Goal: Task Accomplishment & Management: Manage account settings

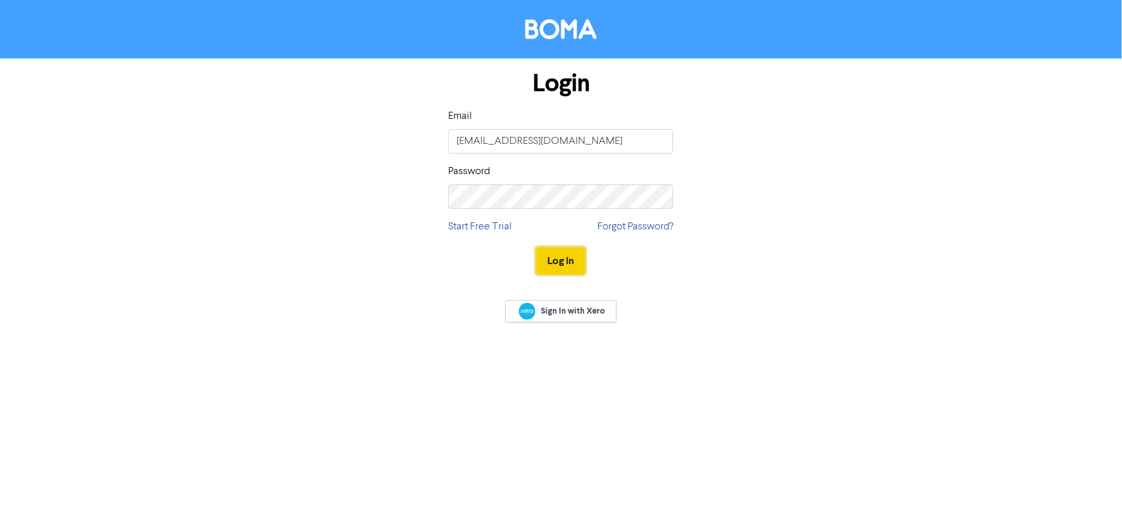
click at [563, 261] on button "Log In" at bounding box center [560, 261] width 49 height 27
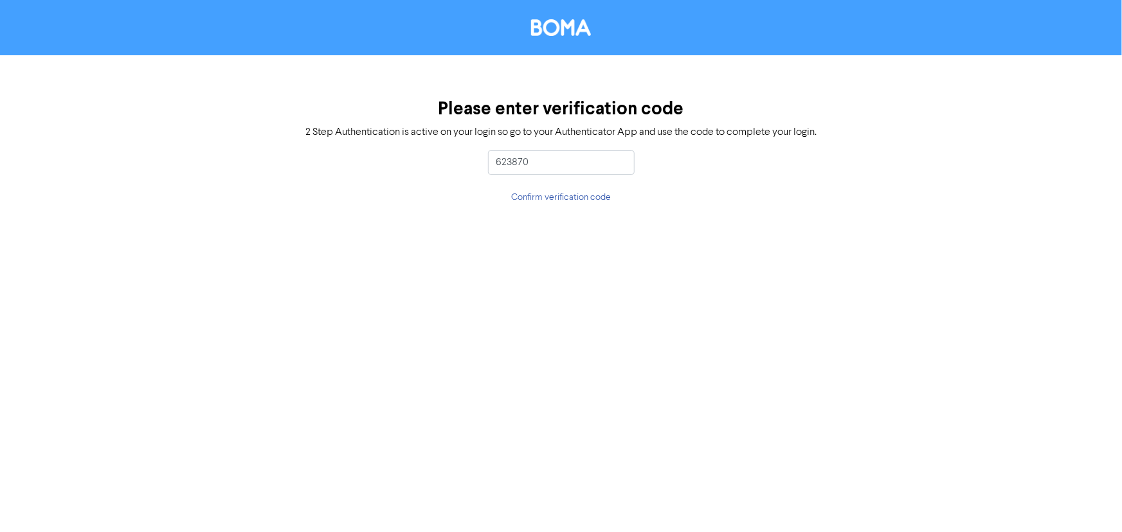
type input "623870"
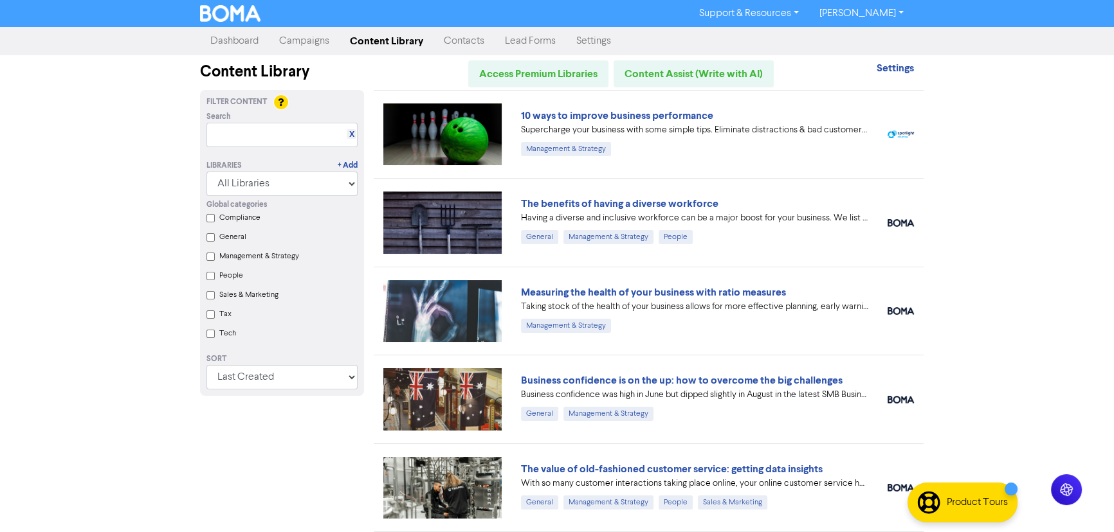
click at [313, 42] on link "Campaigns" at bounding box center [304, 41] width 71 height 26
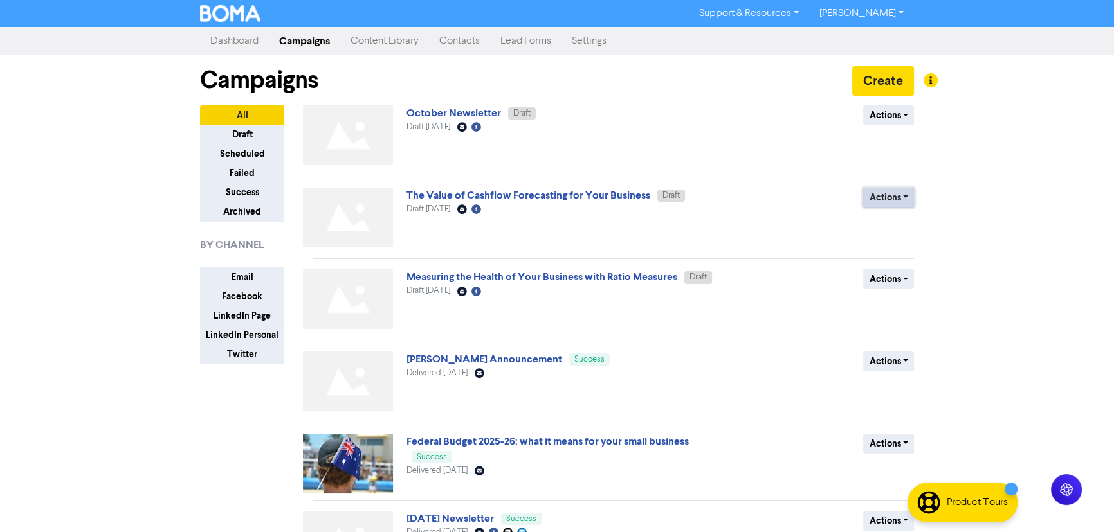
click at [904, 195] on button "Actions" at bounding box center [888, 198] width 51 height 20
click at [899, 222] on button "Delete" at bounding box center [914, 225] width 102 height 21
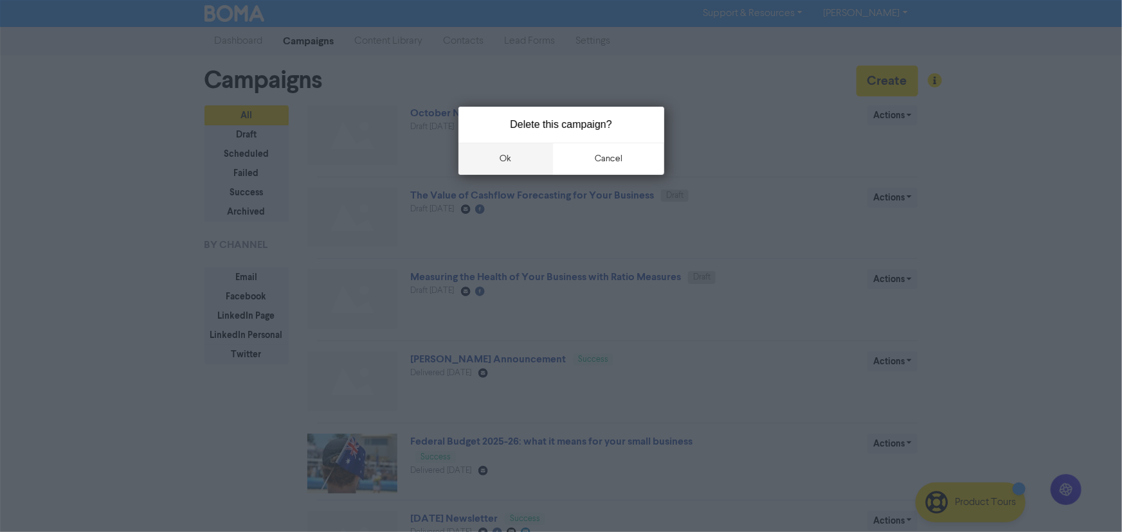
click at [501, 151] on button "ok" at bounding box center [505, 159] width 95 height 32
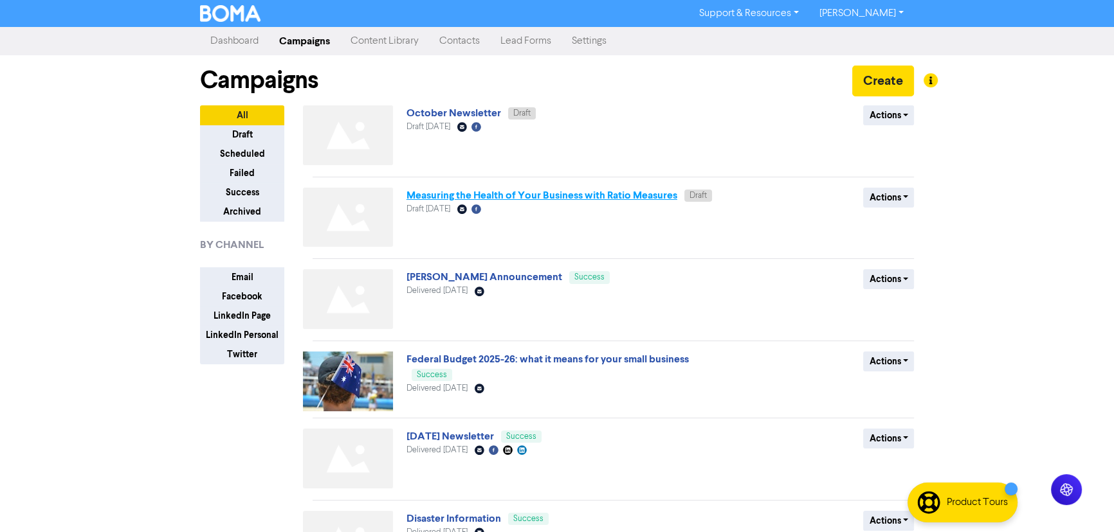
click at [545, 196] on link "Measuring the Health of Your Business with Ratio Measures" at bounding box center [541, 195] width 271 height 13
select select "LEARN_MORE"
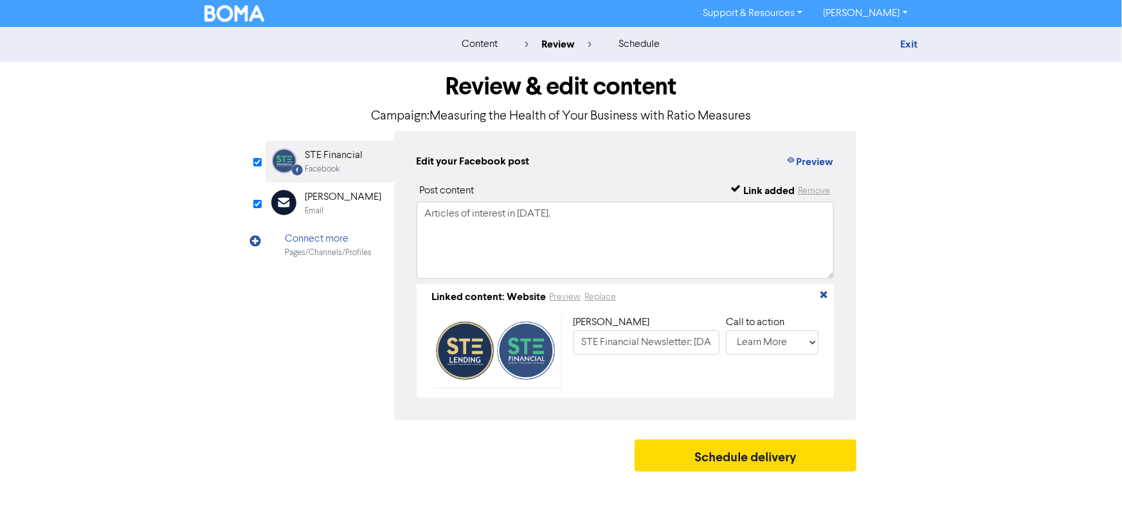
click at [311, 195] on div "[PERSON_NAME]" at bounding box center [343, 197] width 77 height 15
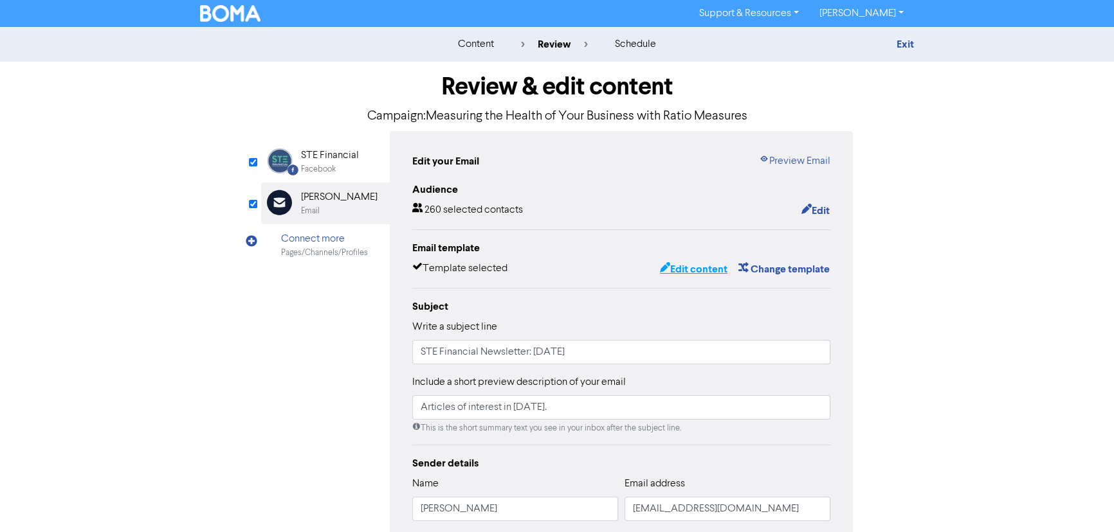
click at [701, 269] on button "Edit content" at bounding box center [693, 269] width 69 height 17
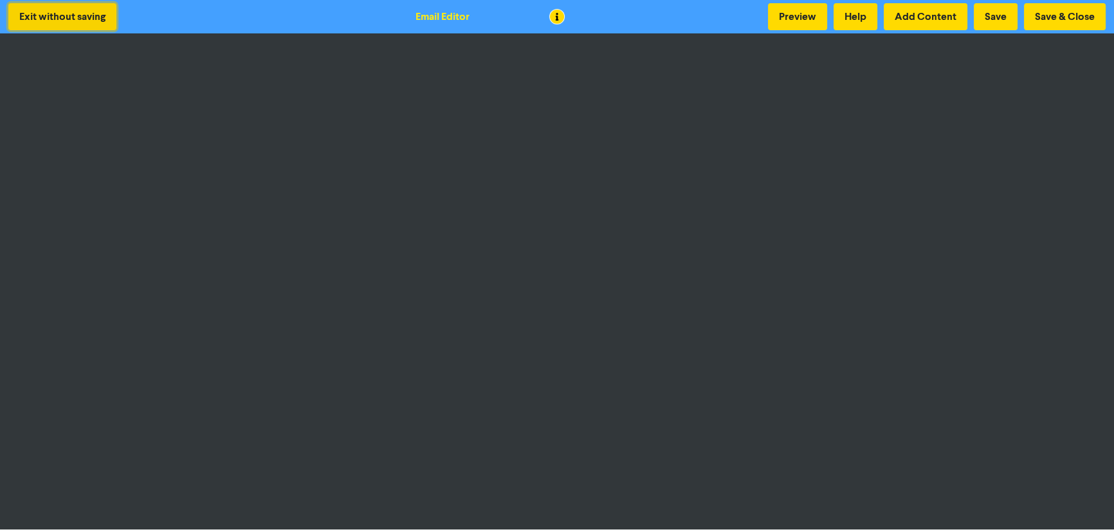
click at [69, 12] on button "Exit without saving" at bounding box center [62, 16] width 108 height 27
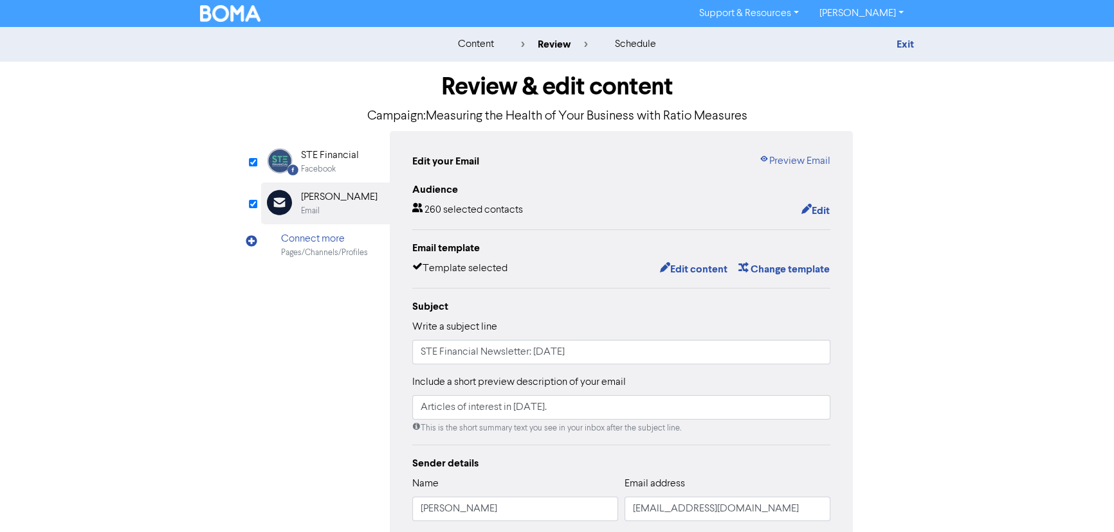
click at [246, 15] on img at bounding box center [230, 13] width 60 height 17
